Goal: Find specific page/section: Find specific page/section

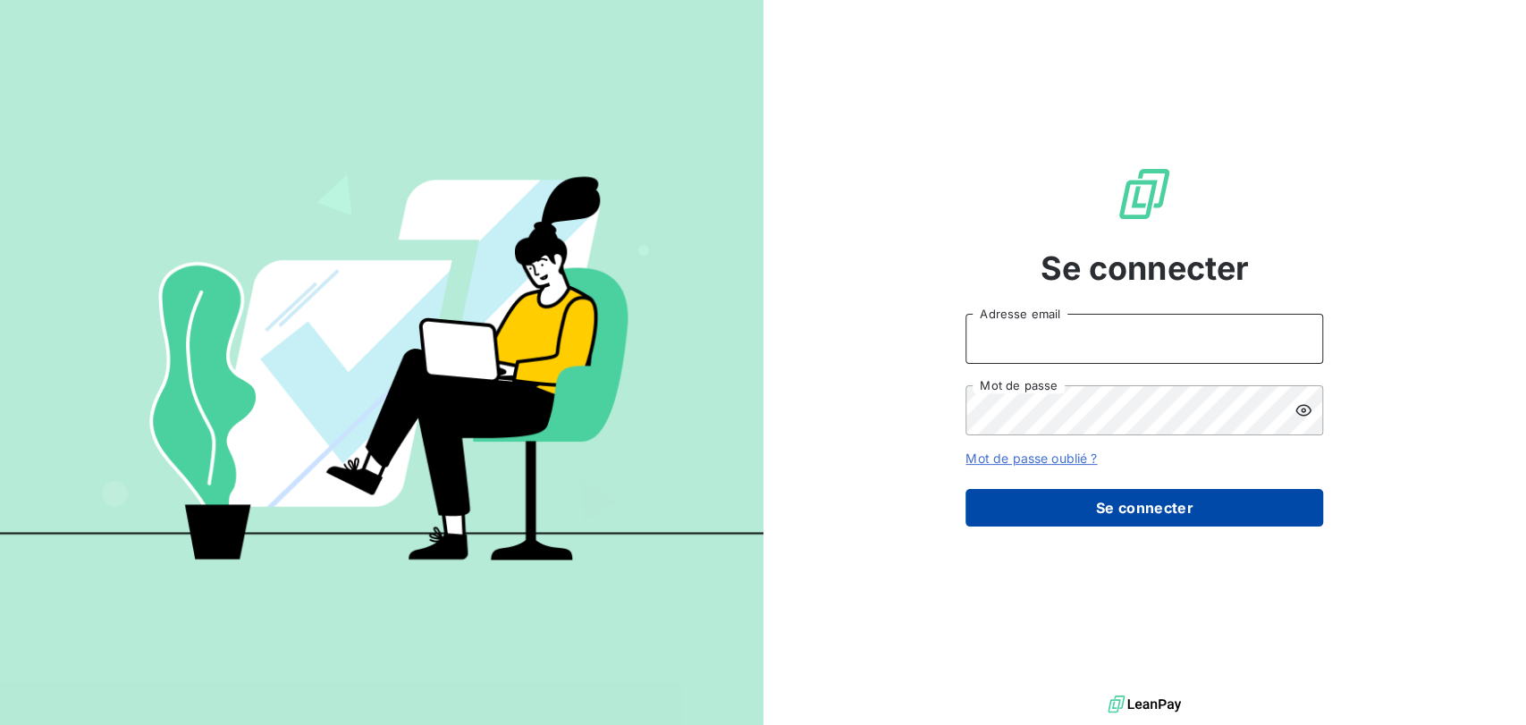
type input "[EMAIL_ADDRESS][DOMAIN_NAME]"
click at [1052, 493] on button "Se connecter" at bounding box center [1144, 508] width 358 height 38
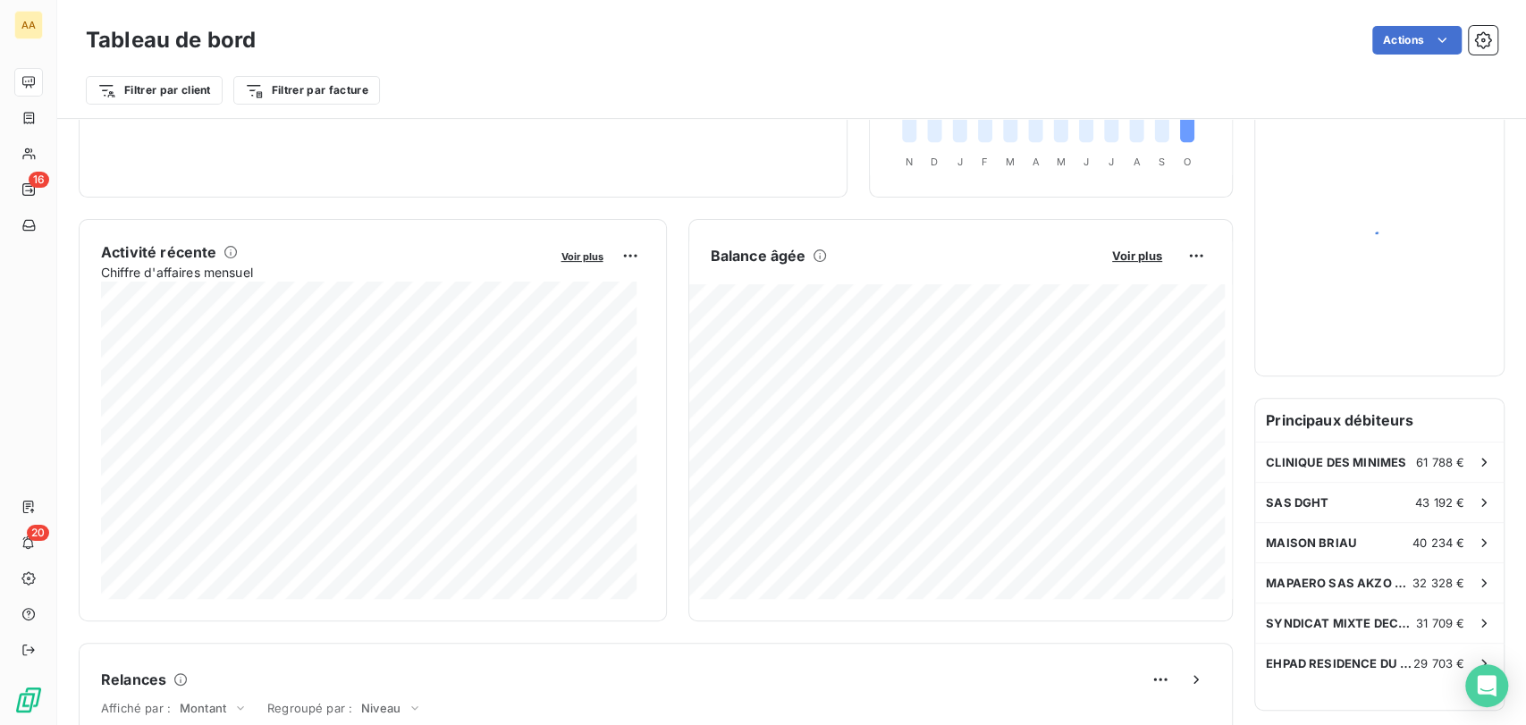
scroll to position [299, 0]
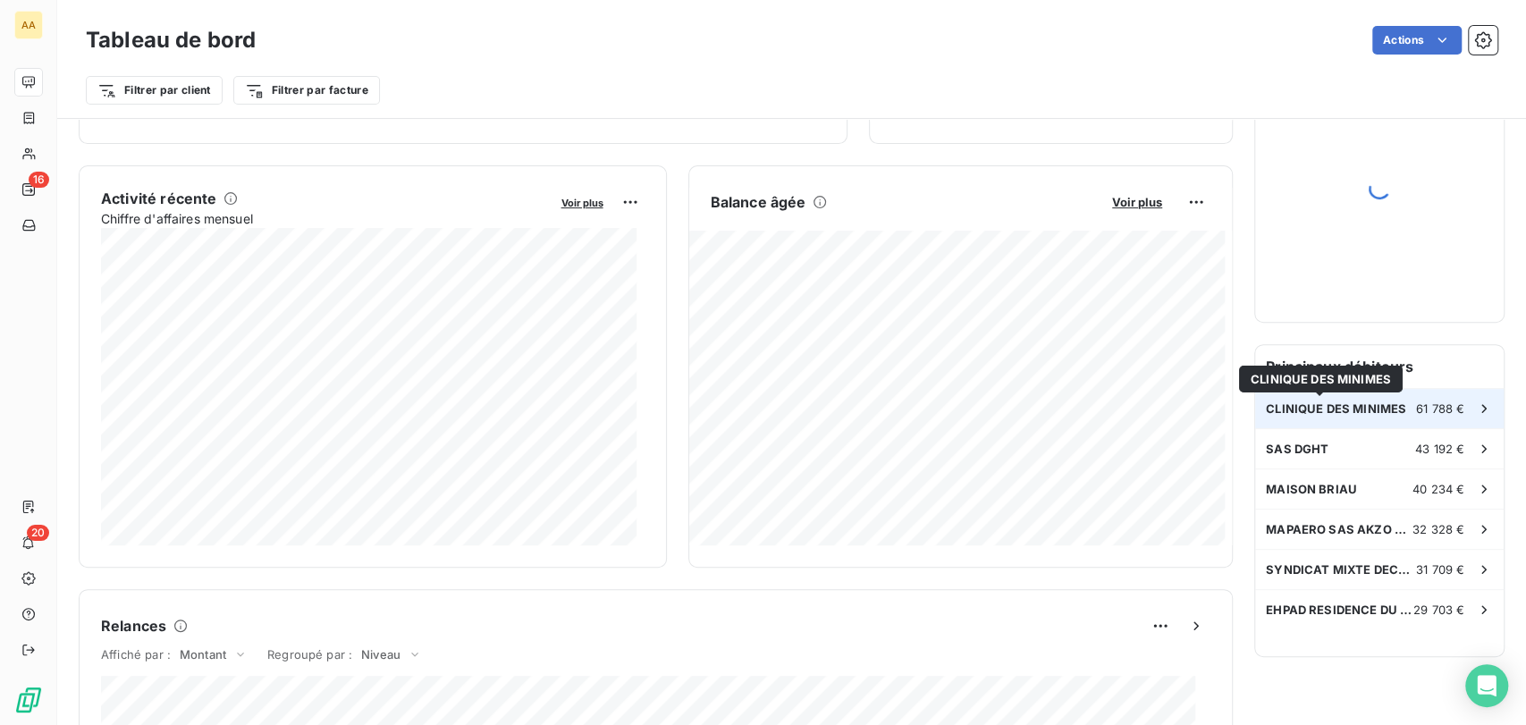
click at [1299, 409] on span "CLINIQUE DES MINIMES" at bounding box center [1336, 408] width 140 height 14
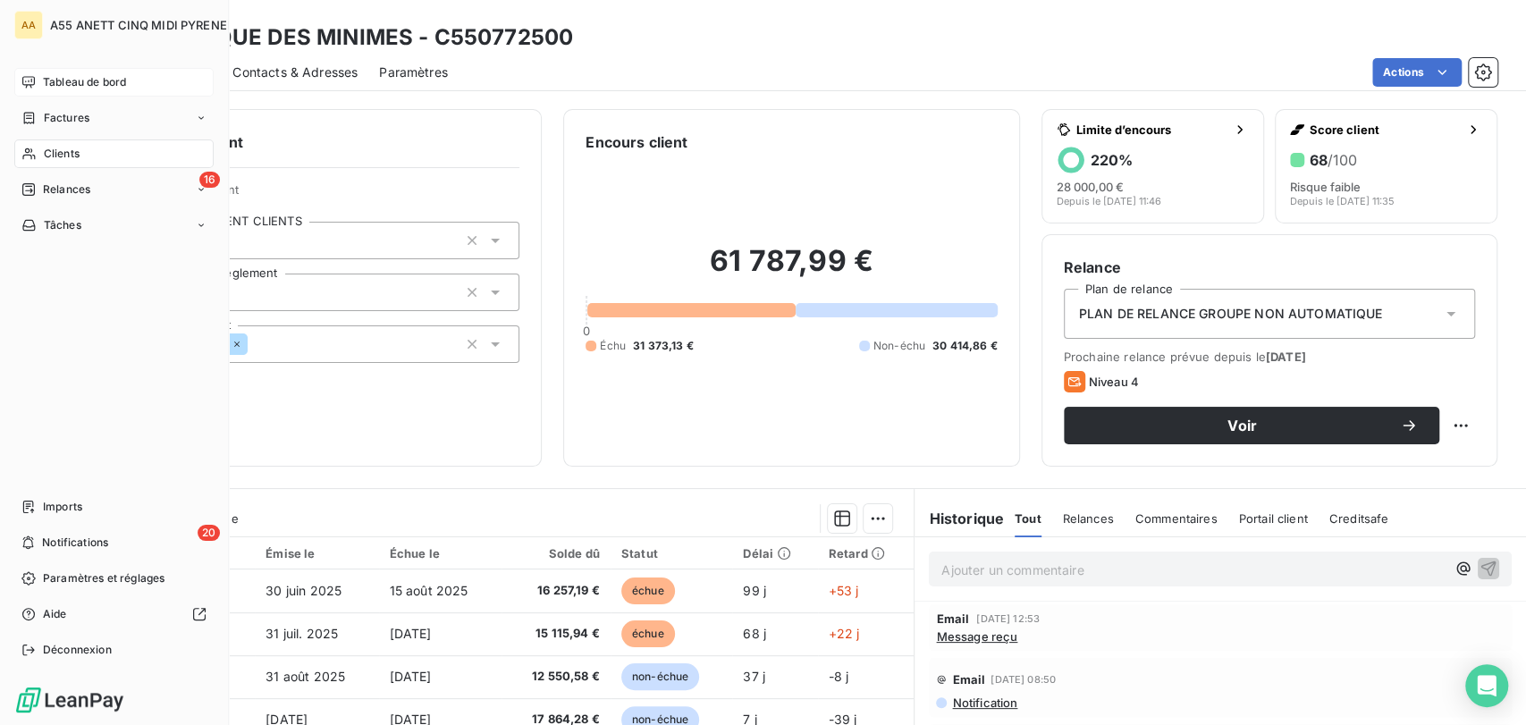
click at [73, 81] on span "Tableau de bord" at bounding box center [84, 82] width 83 height 16
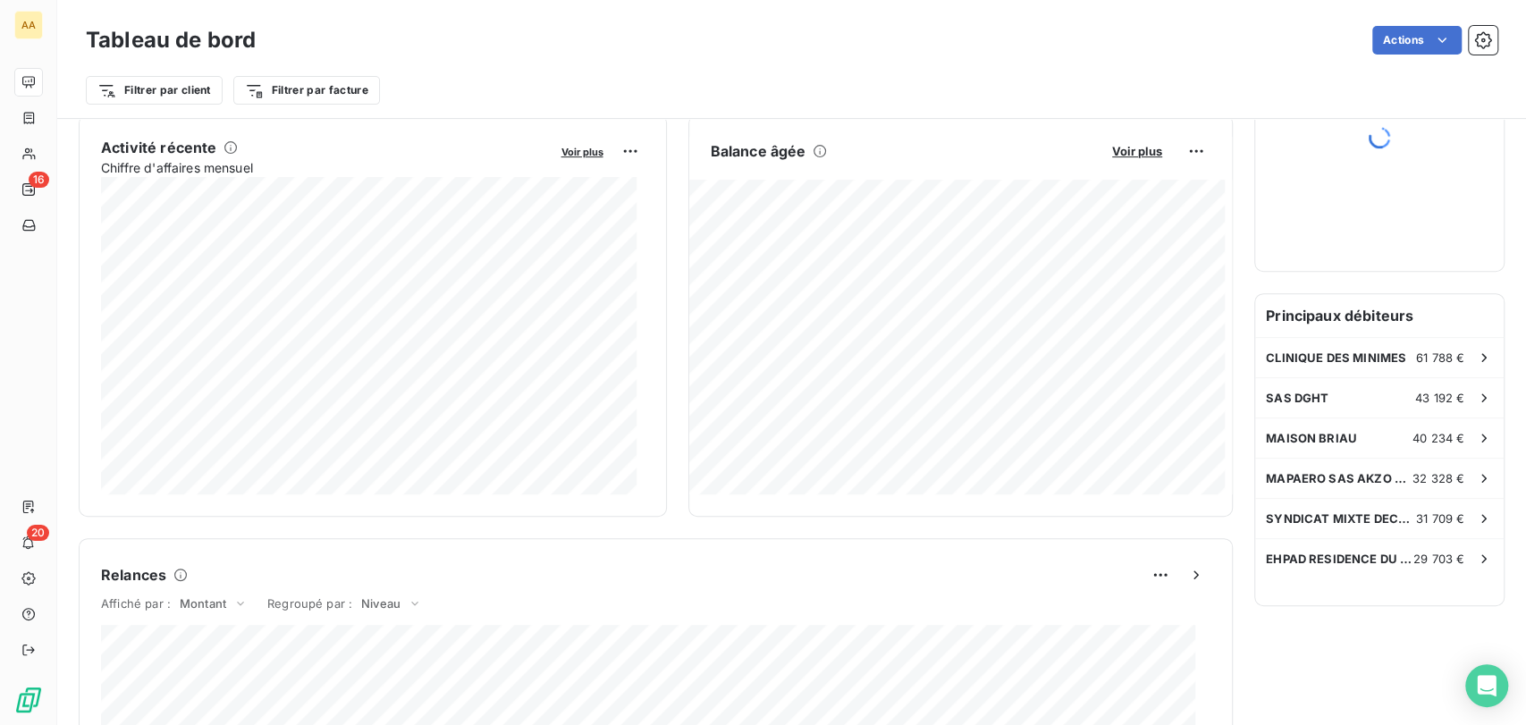
scroll to position [398, 0]
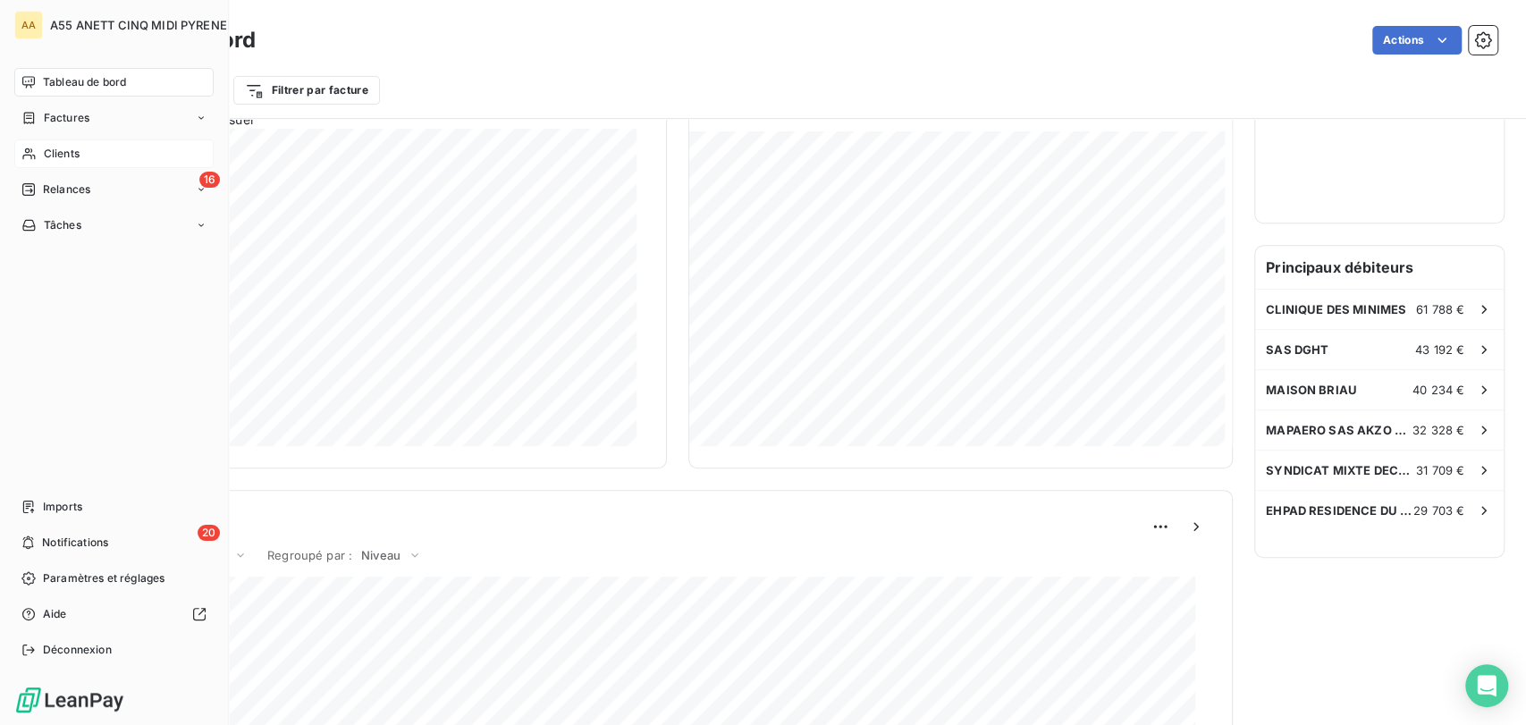
click at [38, 152] on div "Clients" at bounding box center [113, 153] width 199 height 29
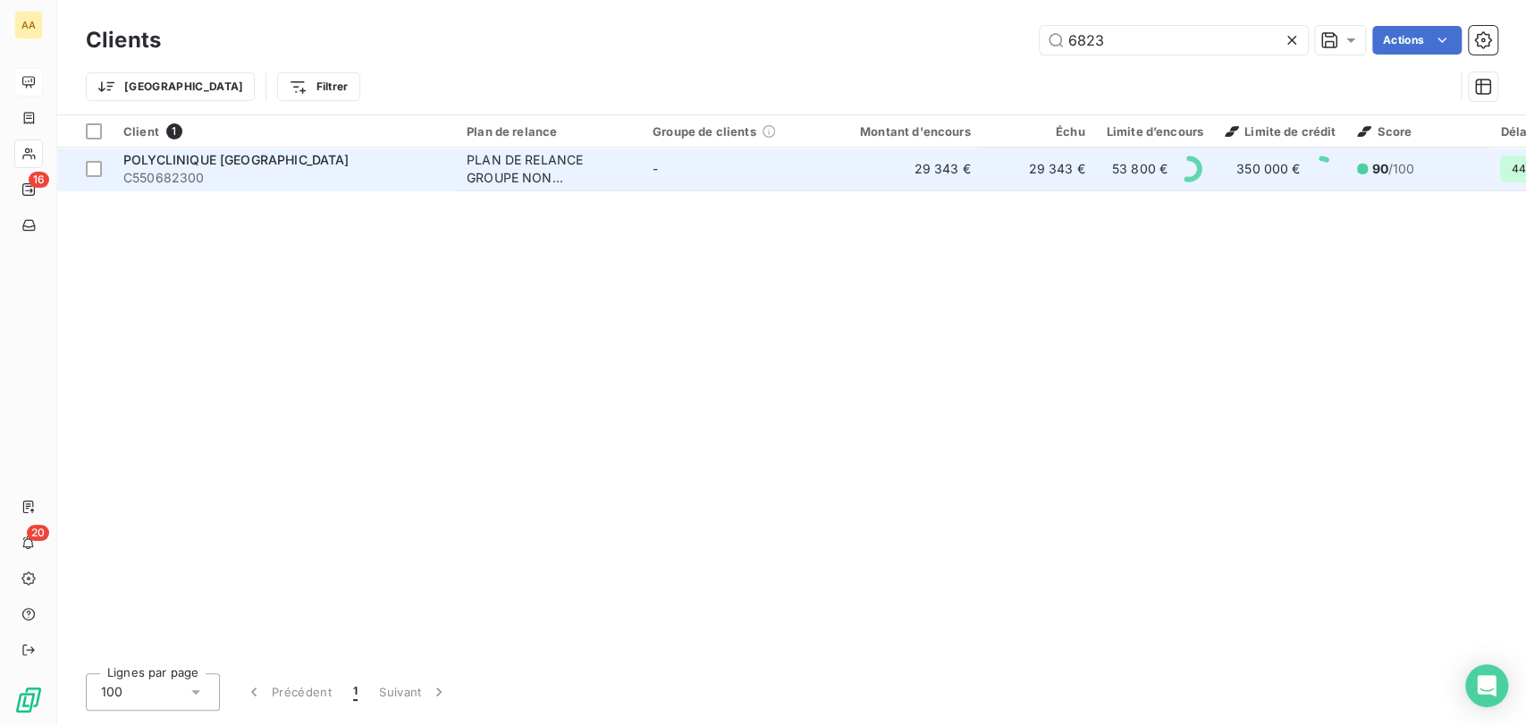
type input "6823"
click at [522, 173] on div "PLAN DE RELANCE GROUPE NON AUTOMATIQUE" at bounding box center [549, 169] width 164 height 36
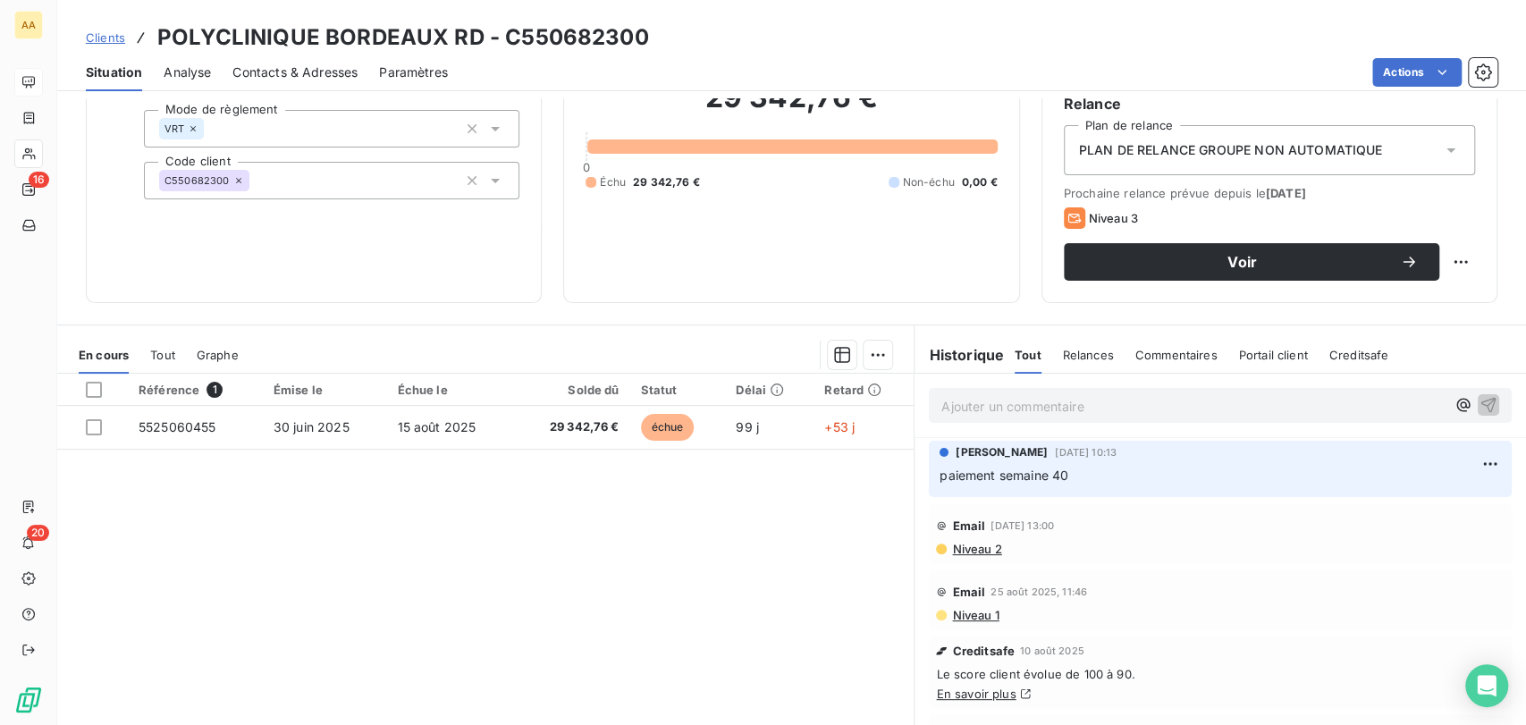
scroll to position [198, 0]
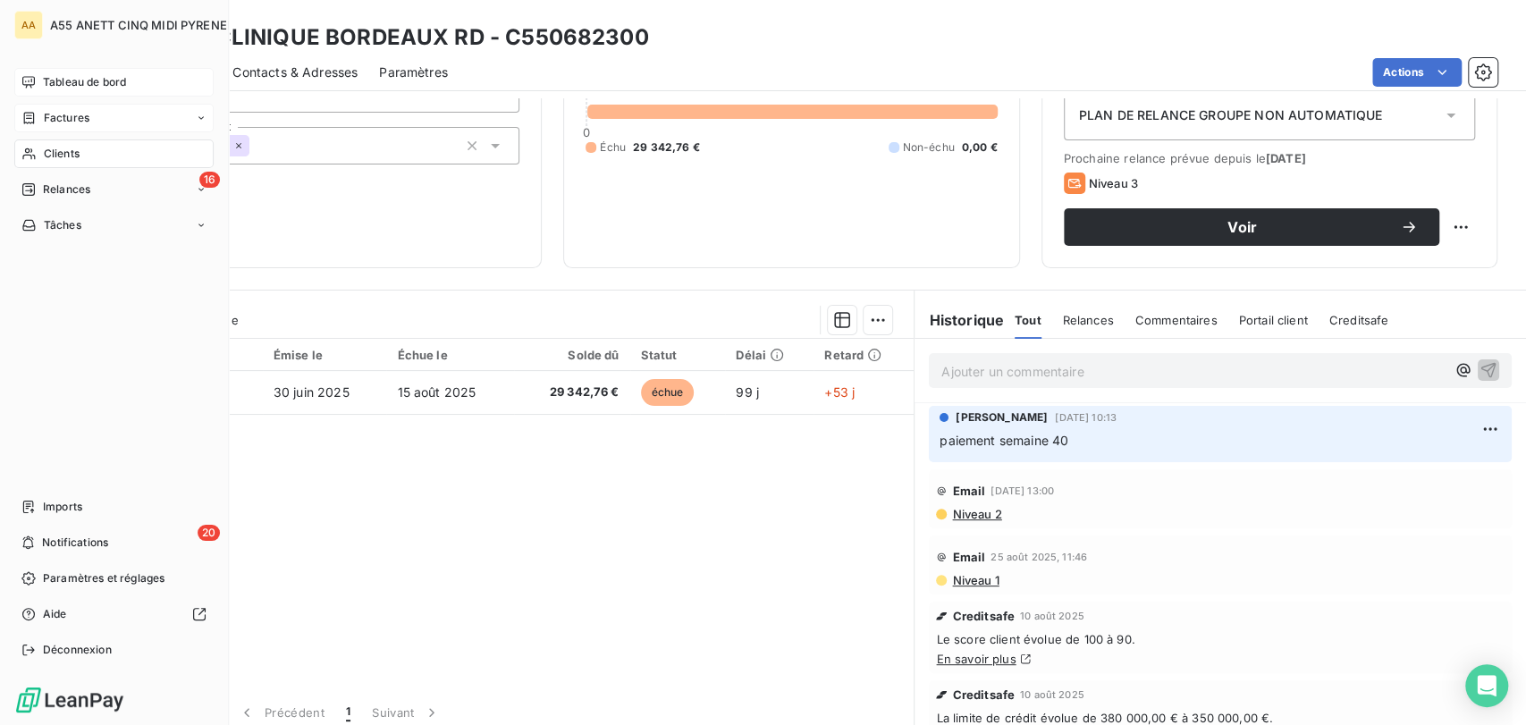
click at [31, 129] on div "Factures" at bounding box center [113, 118] width 199 height 29
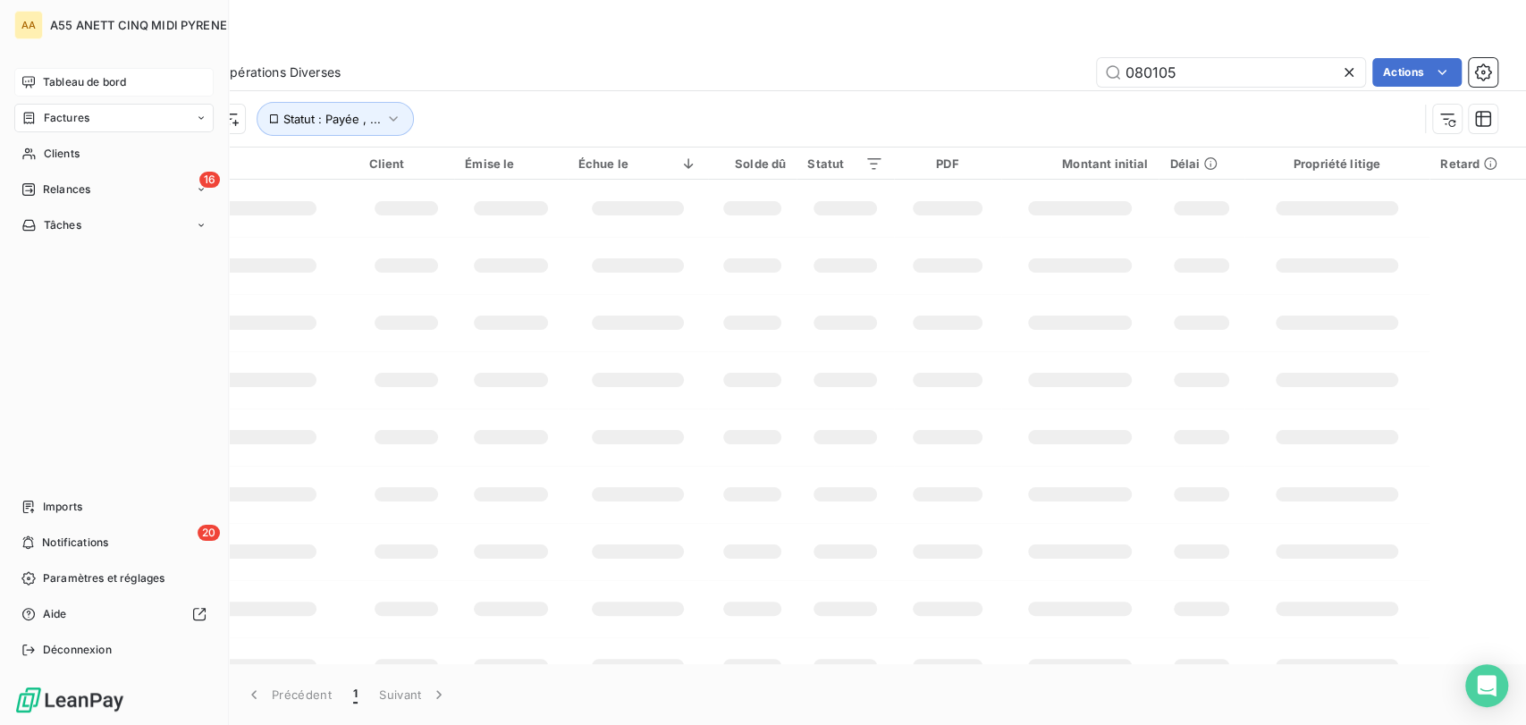
click at [19, 72] on div "Tableau de bord" at bounding box center [113, 82] width 199 height 29
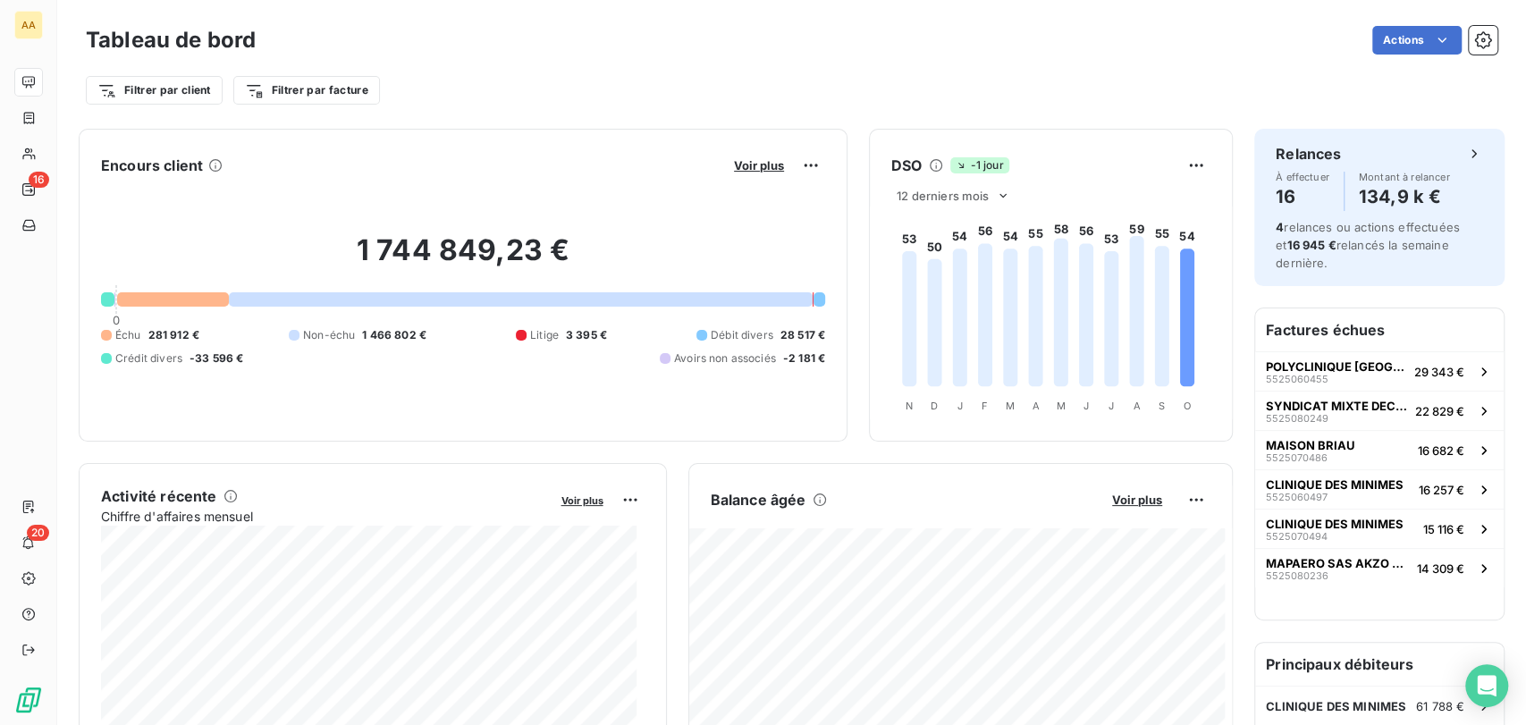
click at [1181, 295] on icon at bounding box center [1187, 317] width 14 height 138
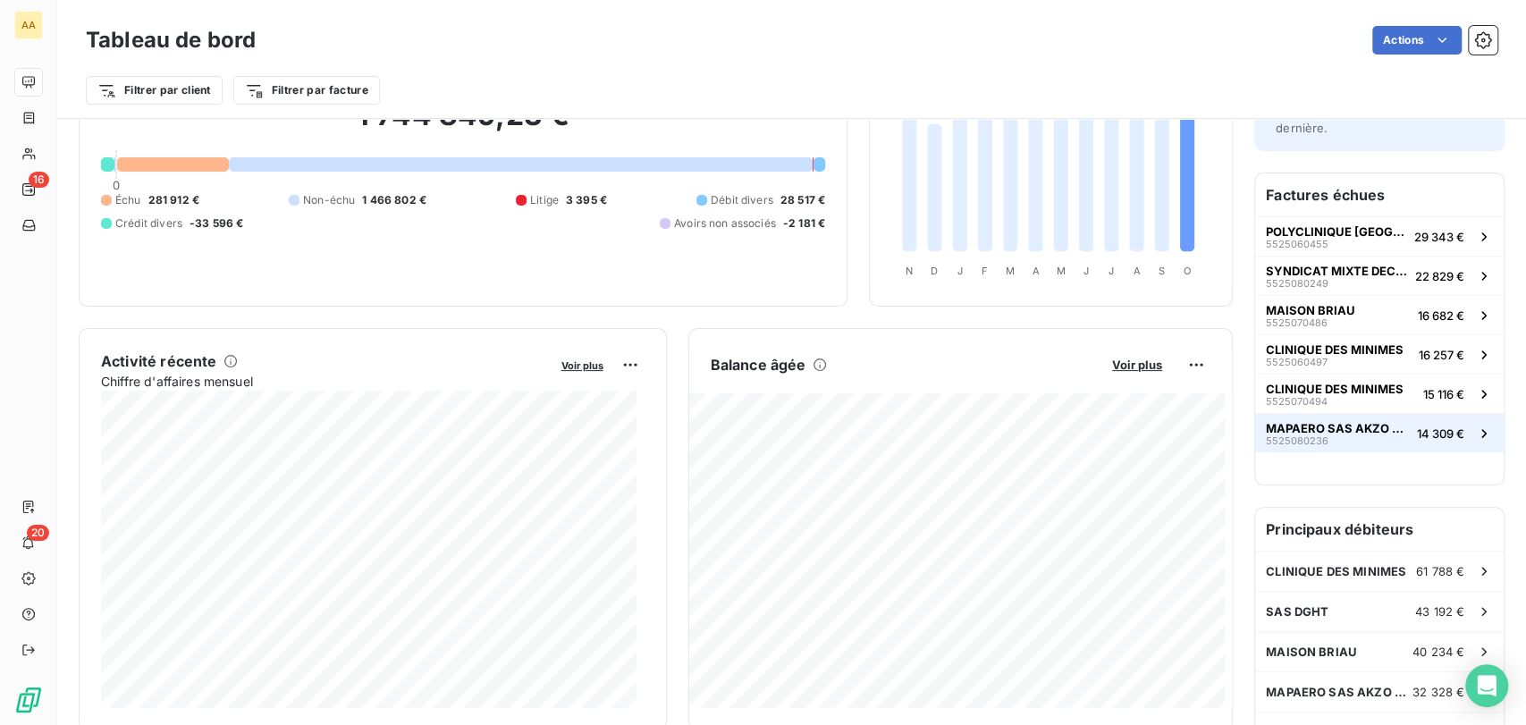
scroll to position [101, 0]
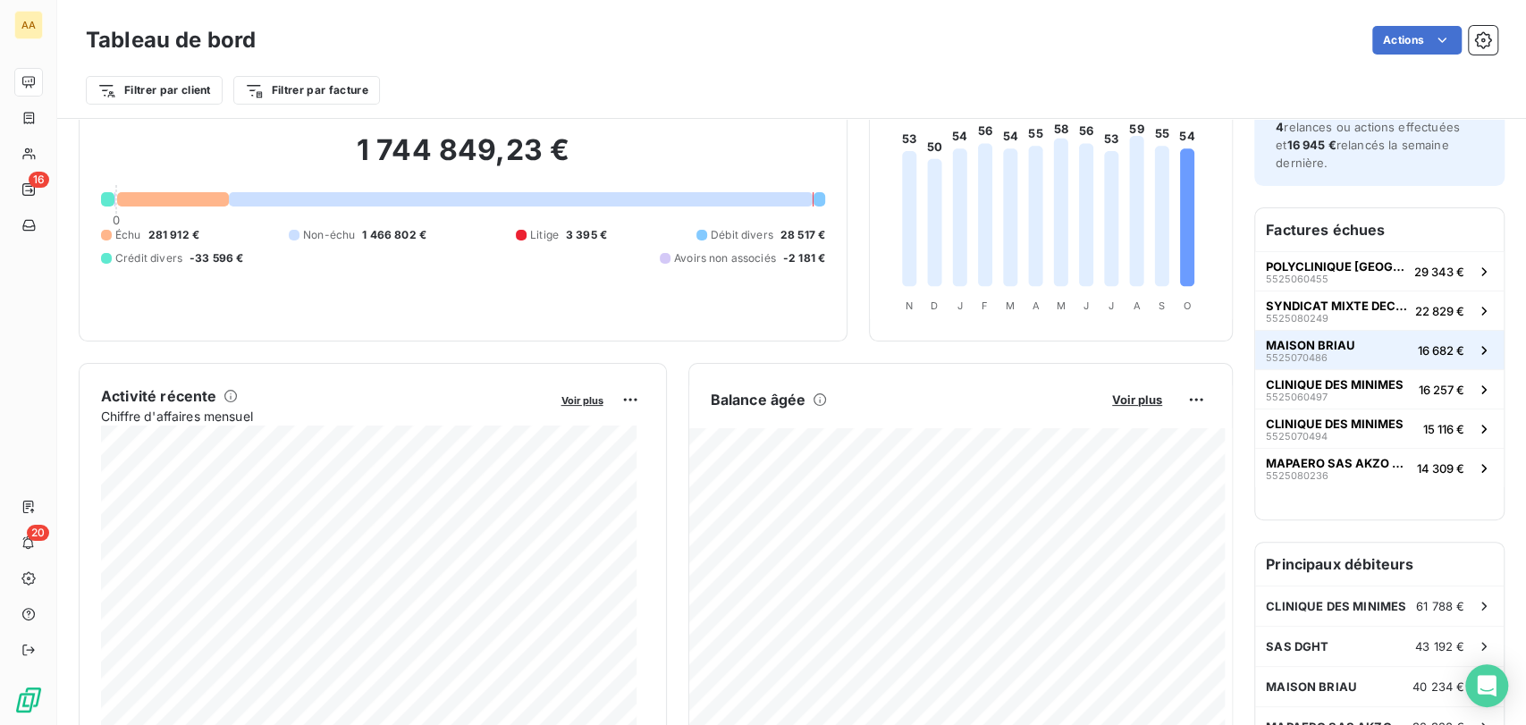
click at [1309, 359] on div "MAISON BRIAU 5525070486" at bounding box center [1310, 350] width 89 height 25
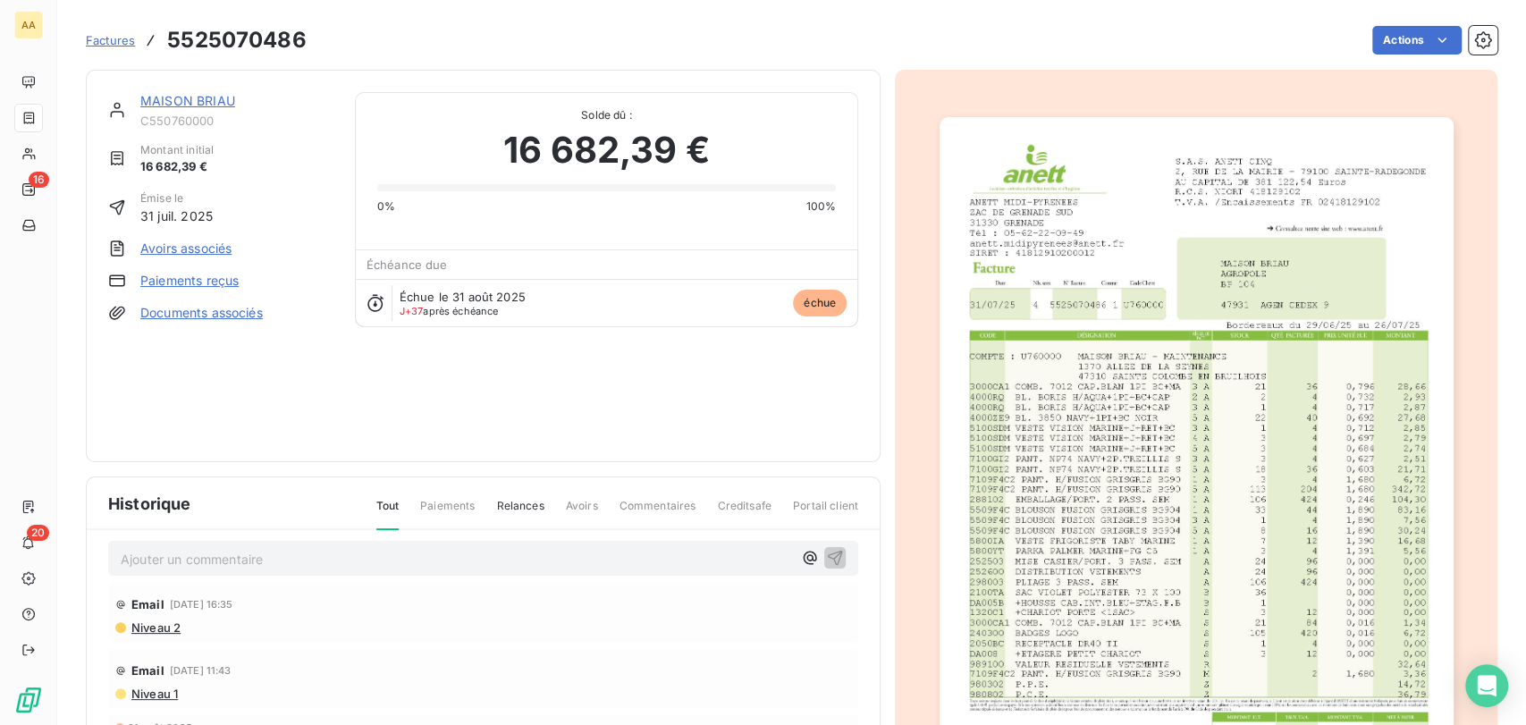
scroll to position [21, 0]
click at [387, 502] on span "Tout" at bounding box center [387, 514] width 23 height 32
click at [203, 108] on div "MAISON BRIAU" at bounding box center [236, 101] width 193 height 18
click at [204, 105] on link "MAISON BRIAU" at bounding box center [187, 100] width 95 height 15
